Goal: Task Accomplishment & Management: Use online tool/utility

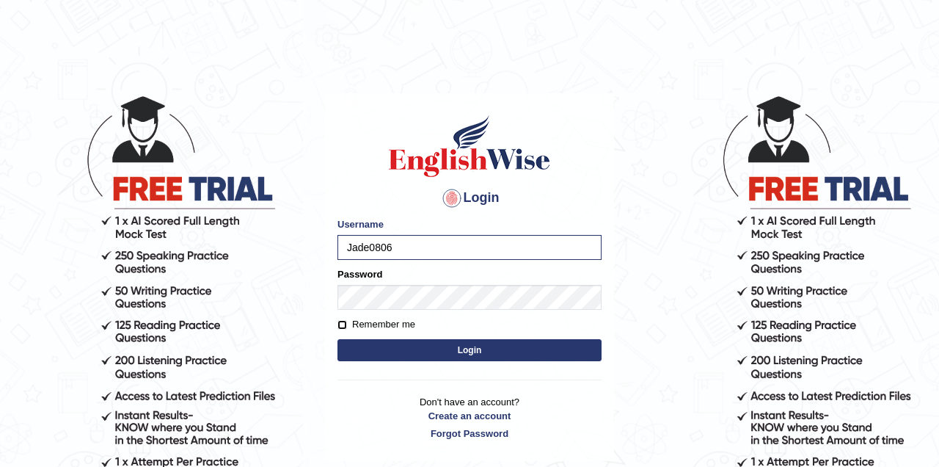
click at [346, 321] on input "Remember me" at bounding box center [342, 325] width 10 height 10
checkbox input "true"
click at [398, 348] on button "Login" at bounding box center [469, 350] width 264 height 22
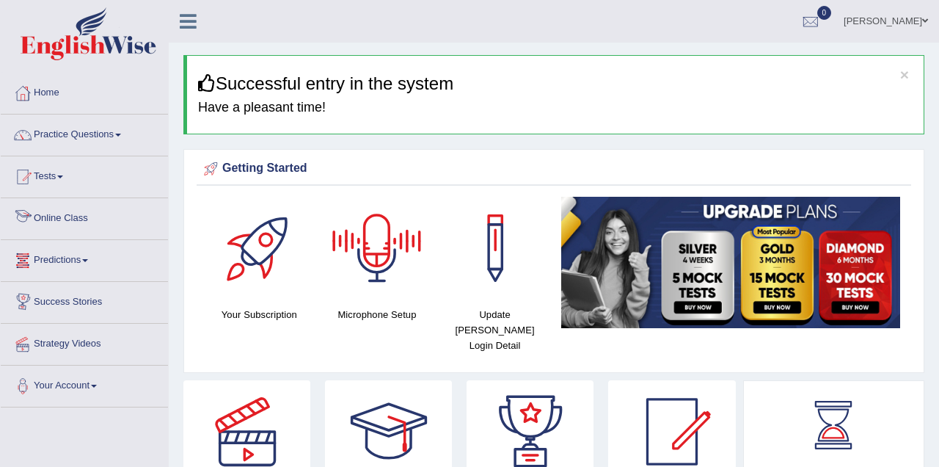
click at [133, 217] on link "Online Class" at bounding box center [84, 216] width 167 height 37
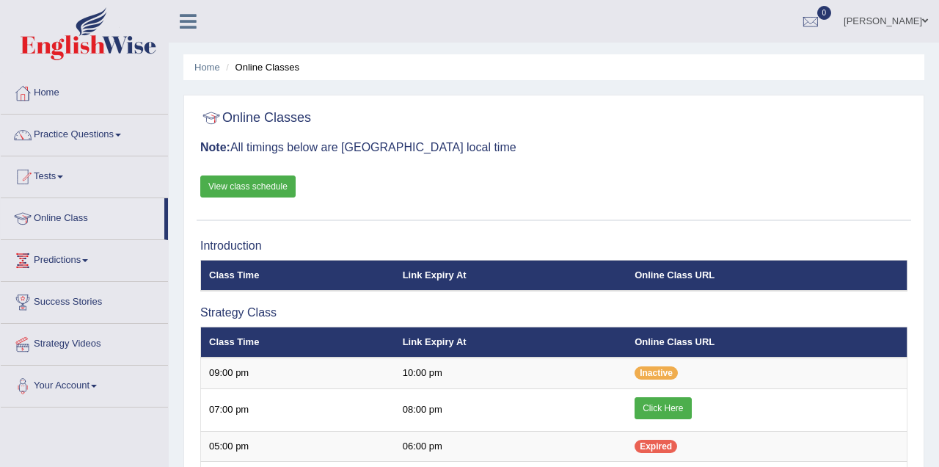
click at [664, 403] on link "Click Here" at bounding box center [663, 408] width 56 height 22
